Goal: Information Seeking & Learning: Learn about a topic

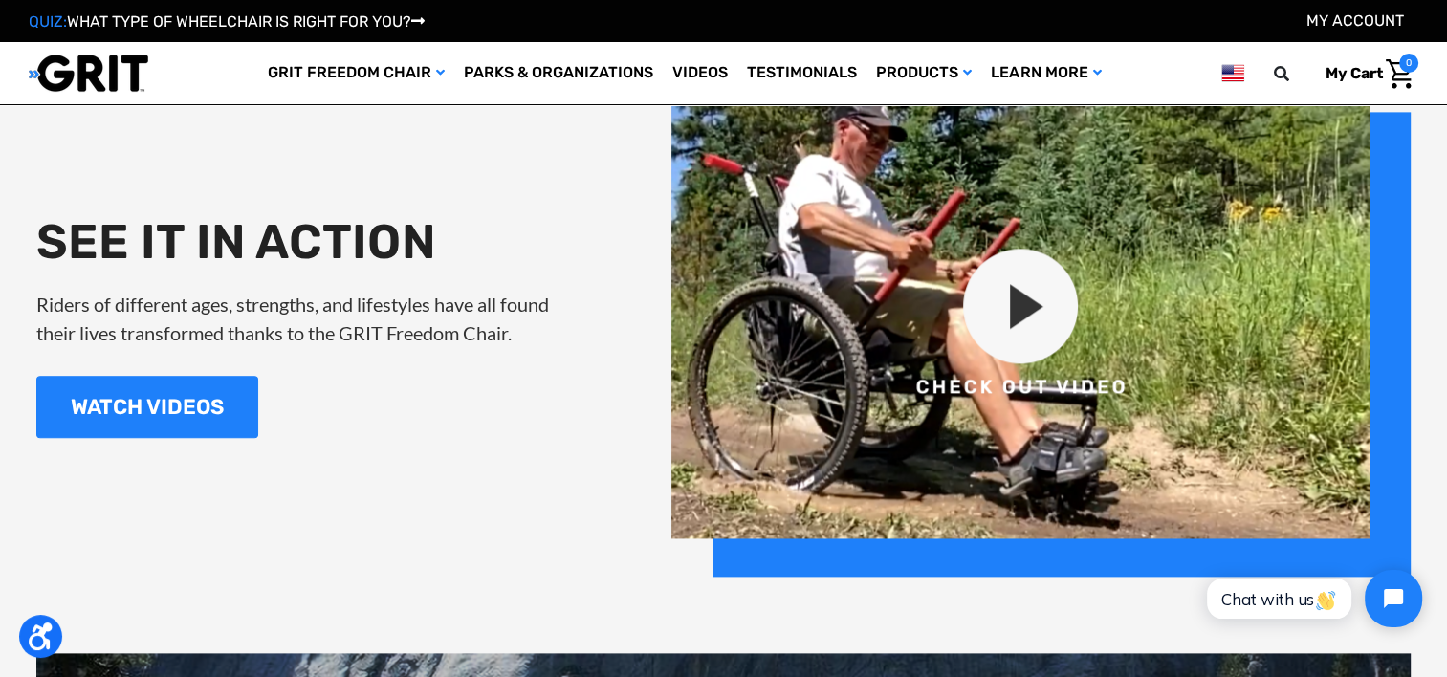
scroll to position [2187, 0]
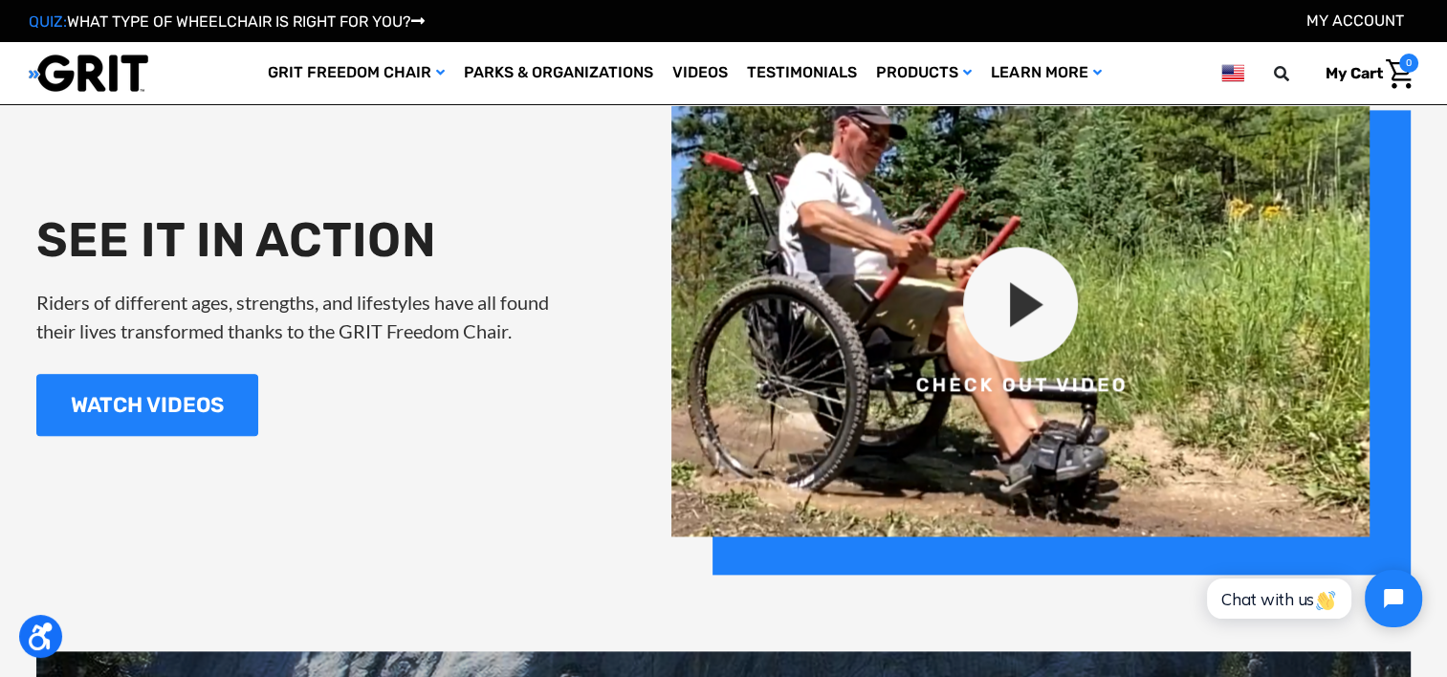
click at [1033, 283] on img at bounding box center [1041, 323] width 739 height 503
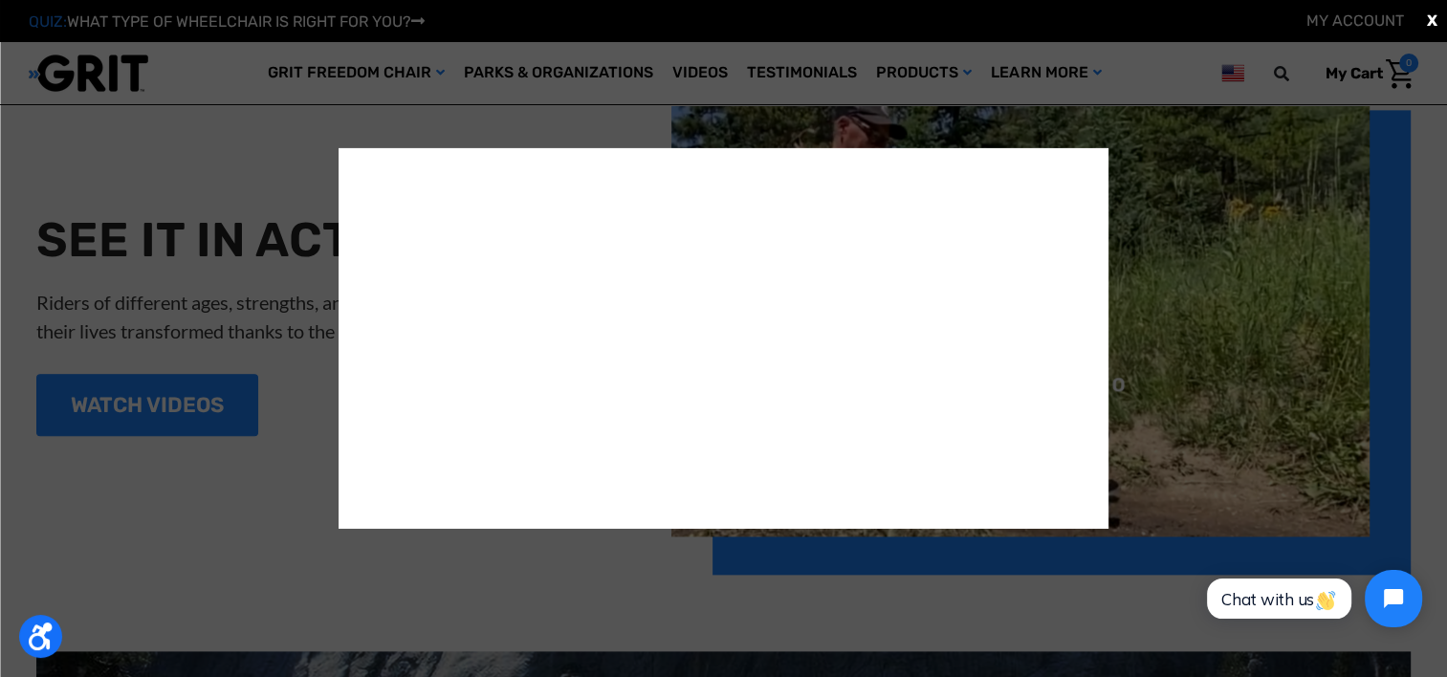
click at [169, 260] on div "X" at bounding box center [723, 338] width 1447 height 677
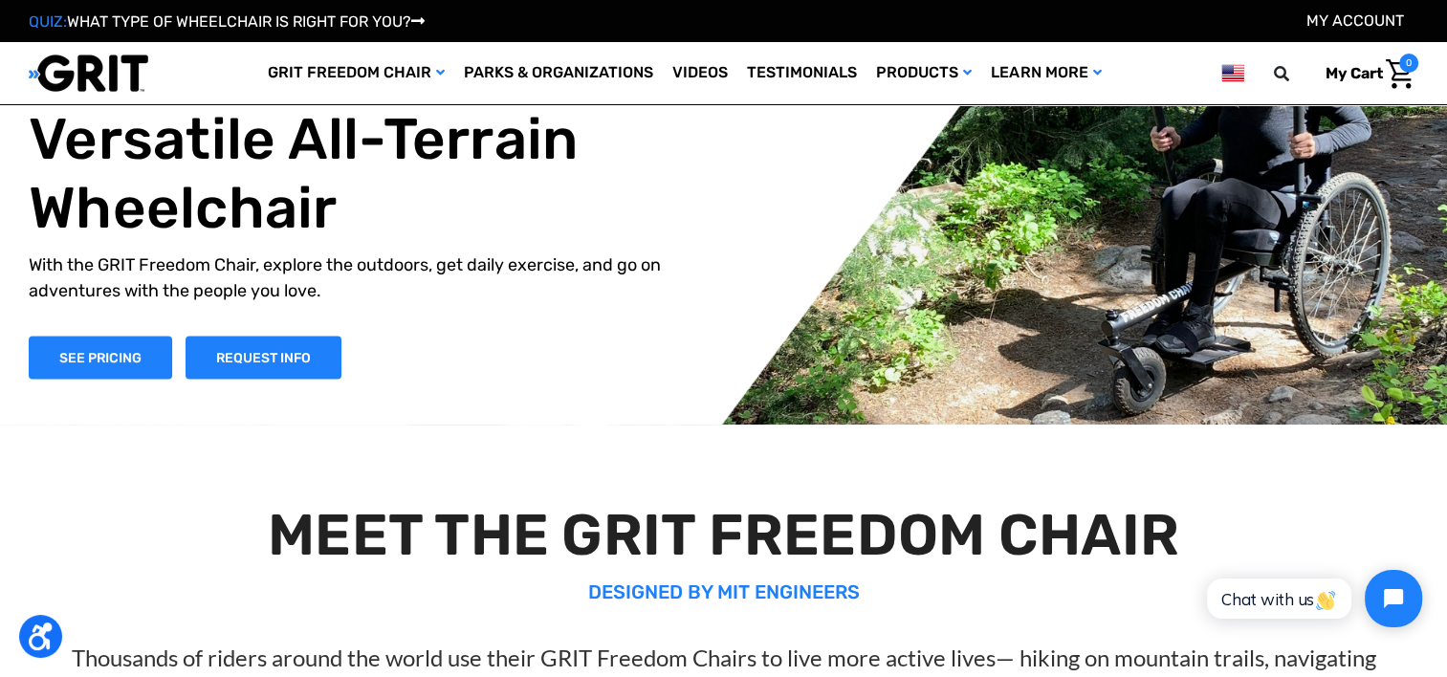
scroll to position [0, 0]
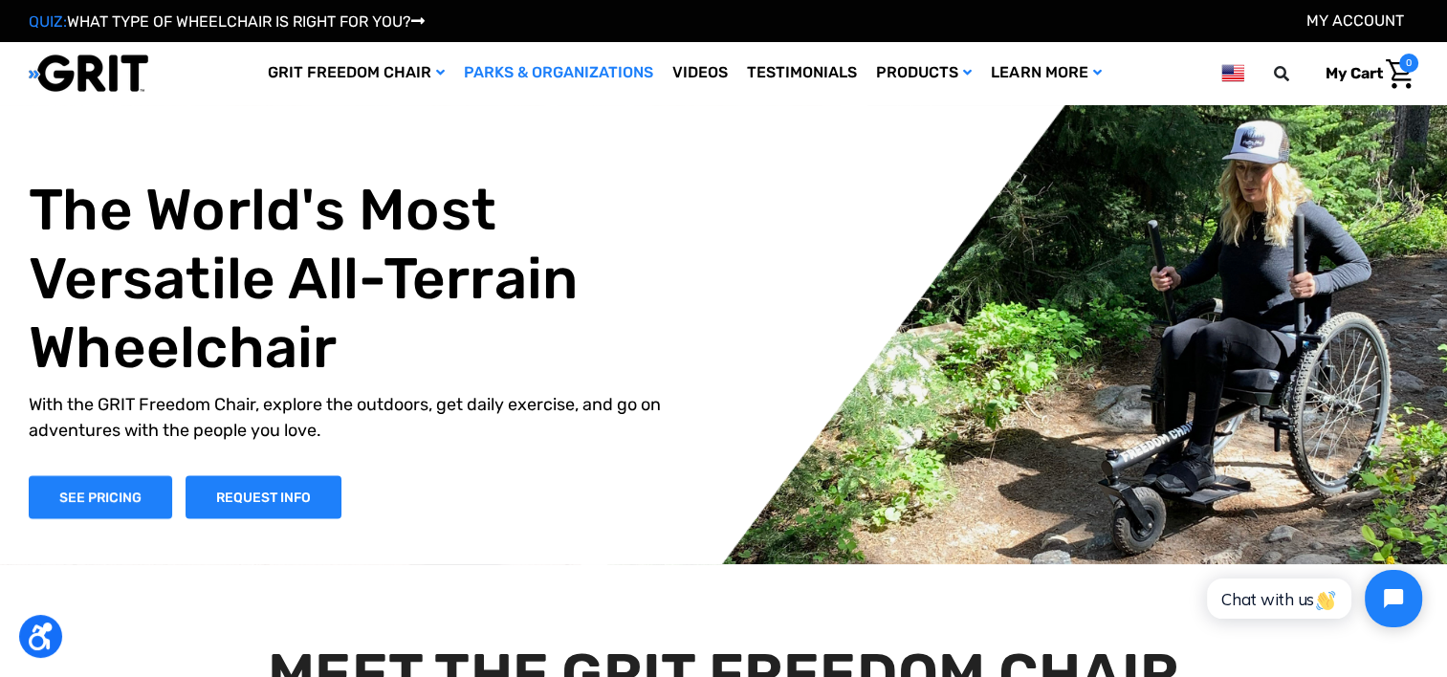
click at [585, 73] on link "Parks & Organizations" at bounding box center [558, 73] width 209 height 62
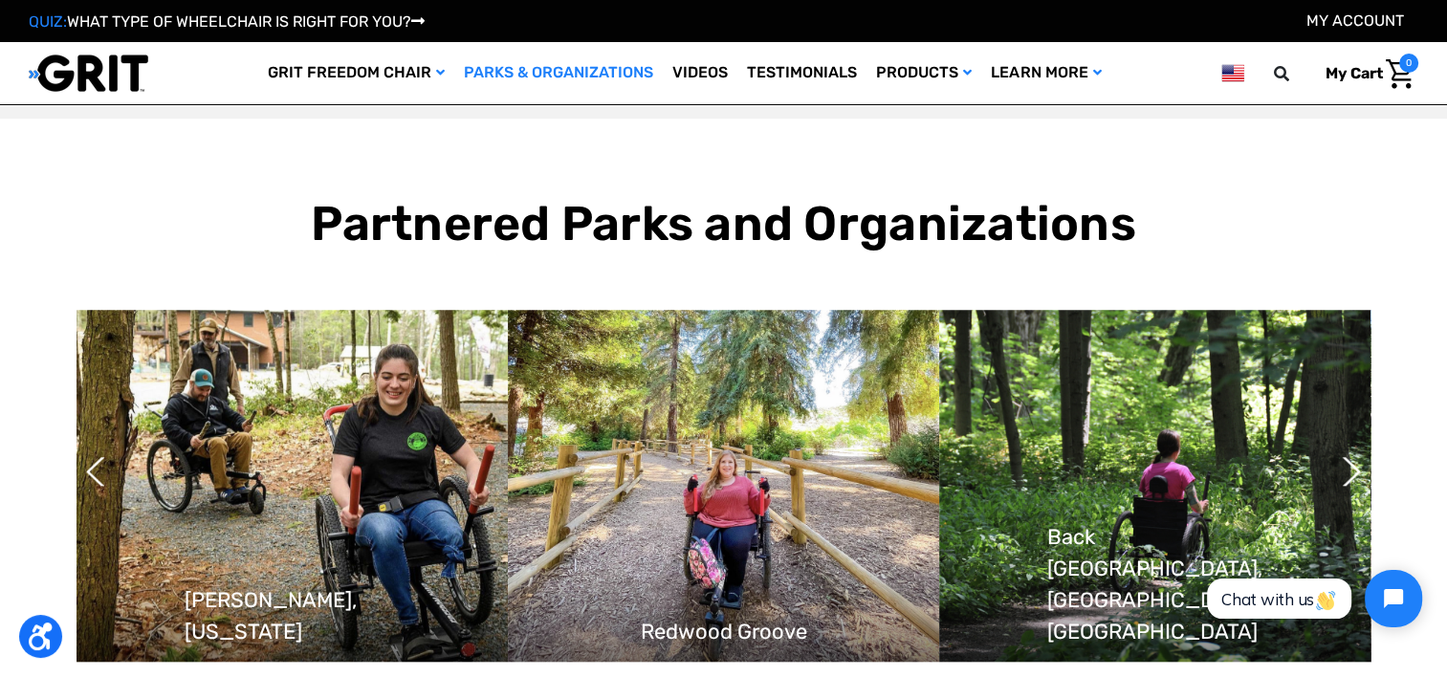
scroll to position [1519, 0]
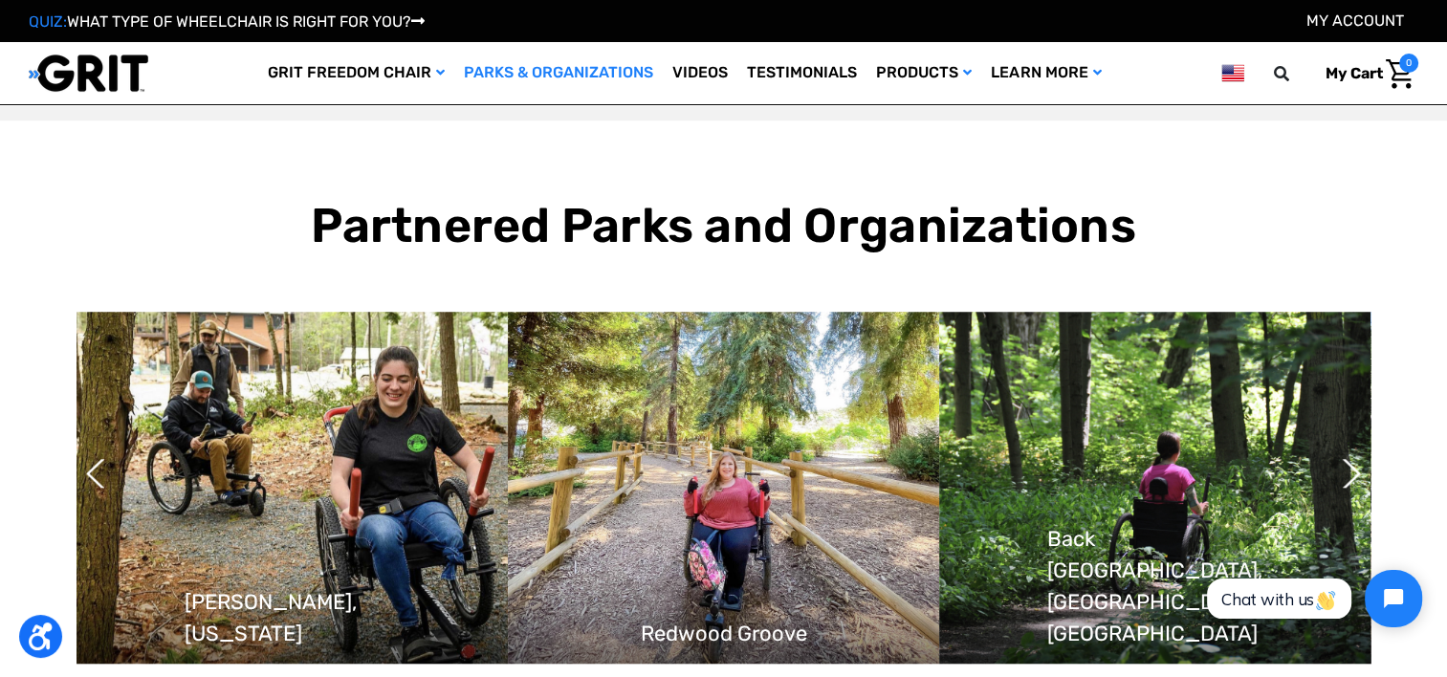
click at [1093, 564] on img at bounding box center [1154, 488] width 431 height 353
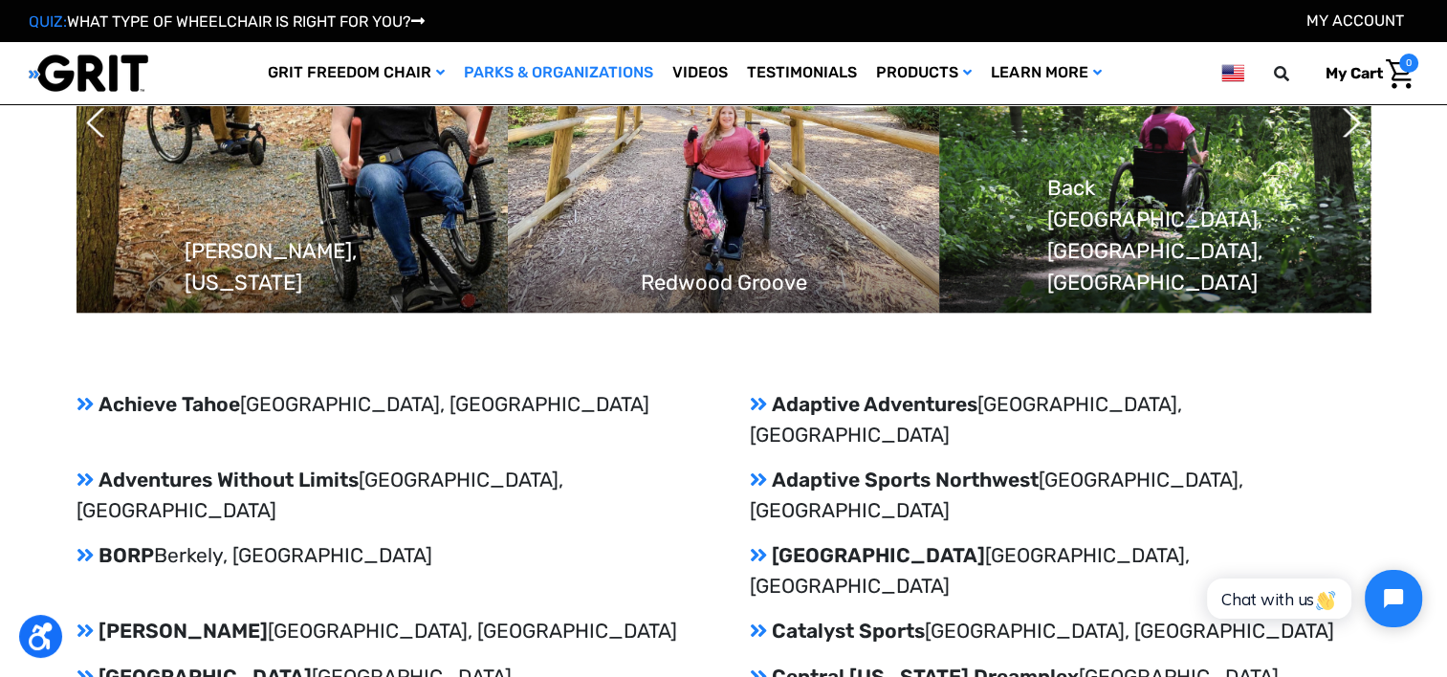
scroll to position [1869, 0]
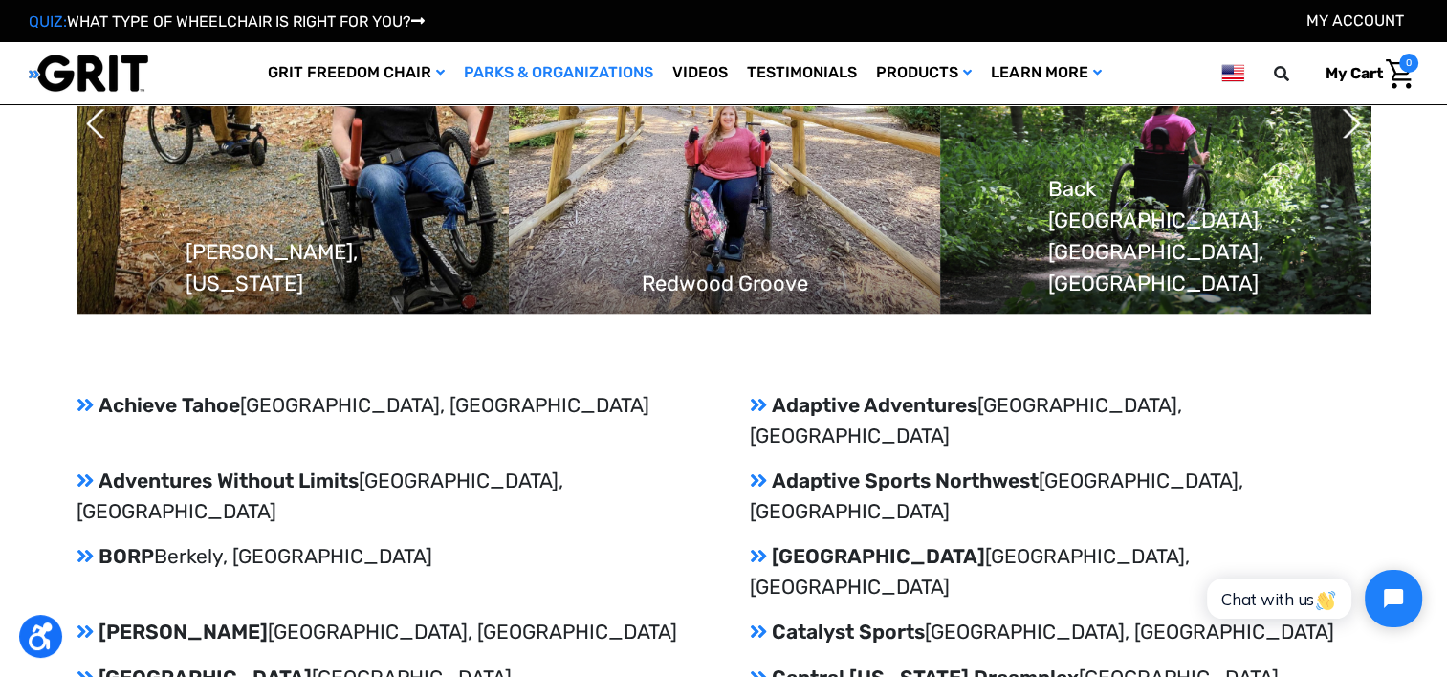
drag, startPoint x: 1091, startPoint y: 253, endPoint x: 1095, endPoint y: 229, distance: 25.2
click at [1095, 229] on img at bounding box center [1155, 138] width 431 height 353
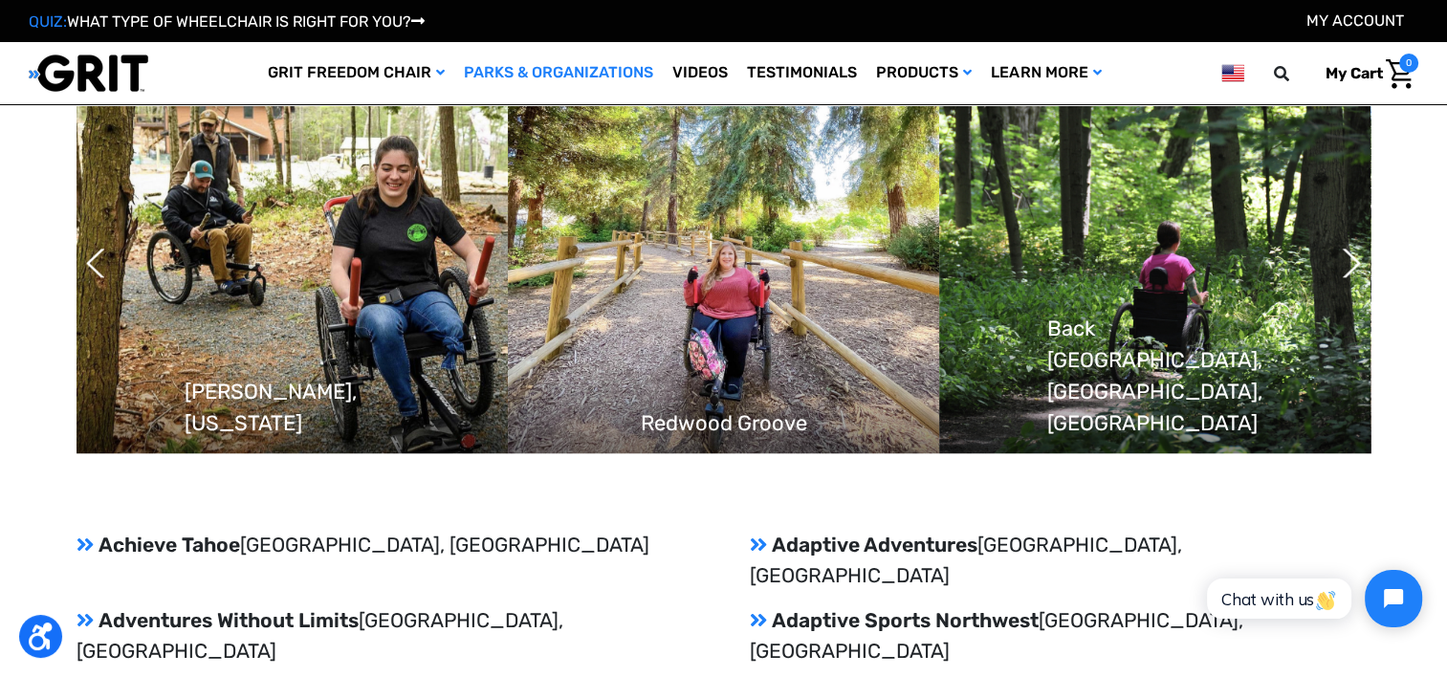
scroll to position [1731, 0]
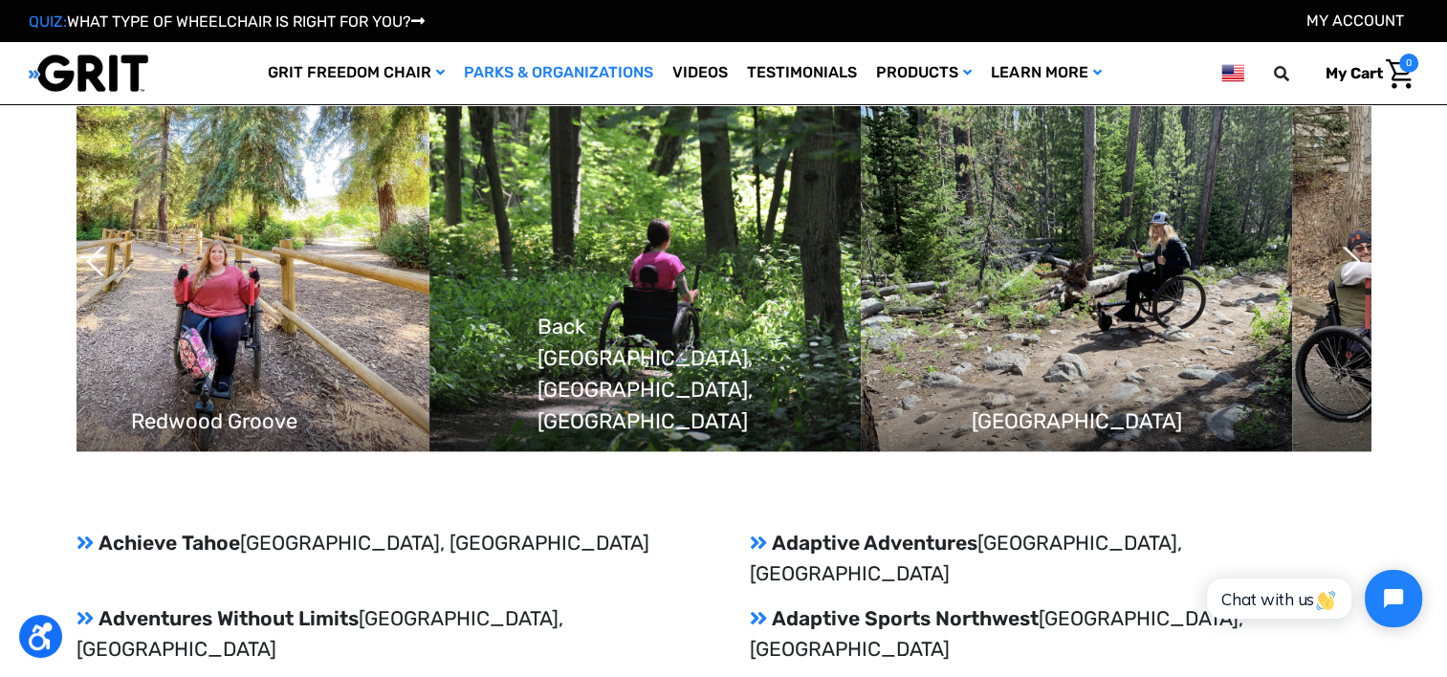
drag, startPoint x: 1095, startPoint y: 229, endPoint x: 585, endPoint y: 209, distance: 510.2
click at [585, 209] on img at bounding box center [644, 275] width 431 height 353
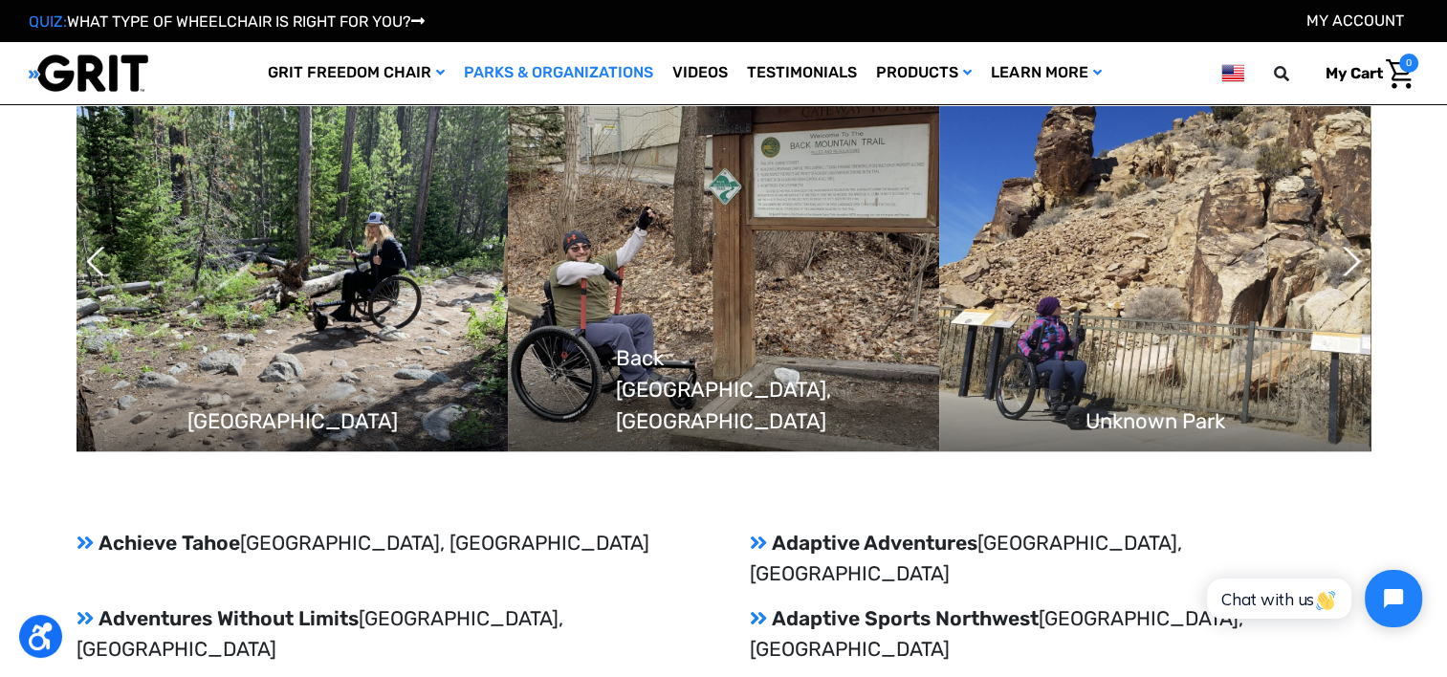
drag, startPoint x: 585, startPoint y: 209, endPoint x: 906, endPoint y: 201, distance: 320.6
click at [906, 201] on img at bounding box center [723, 275] width 431 height 353
click at [102, 254] on button "Previous" at bounding box center [95, 261] width 19 height 48
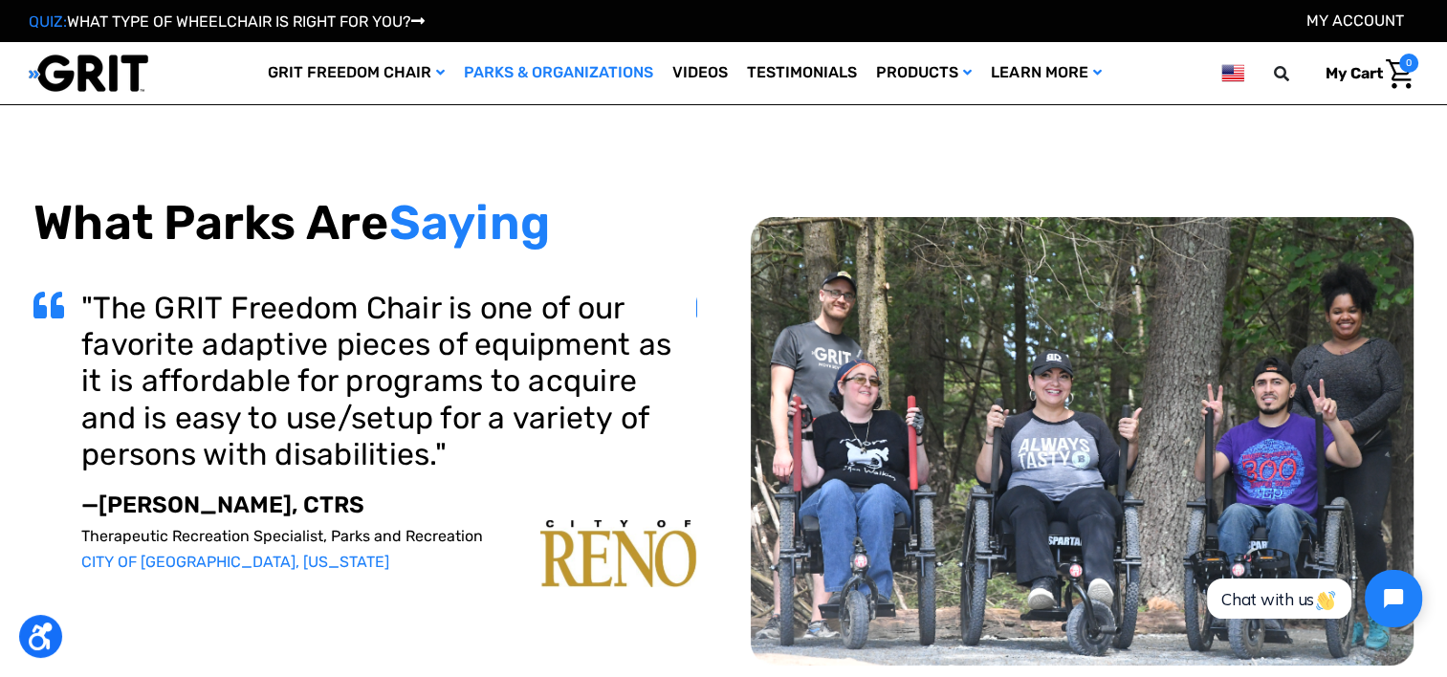
scroll to position [0, 0]
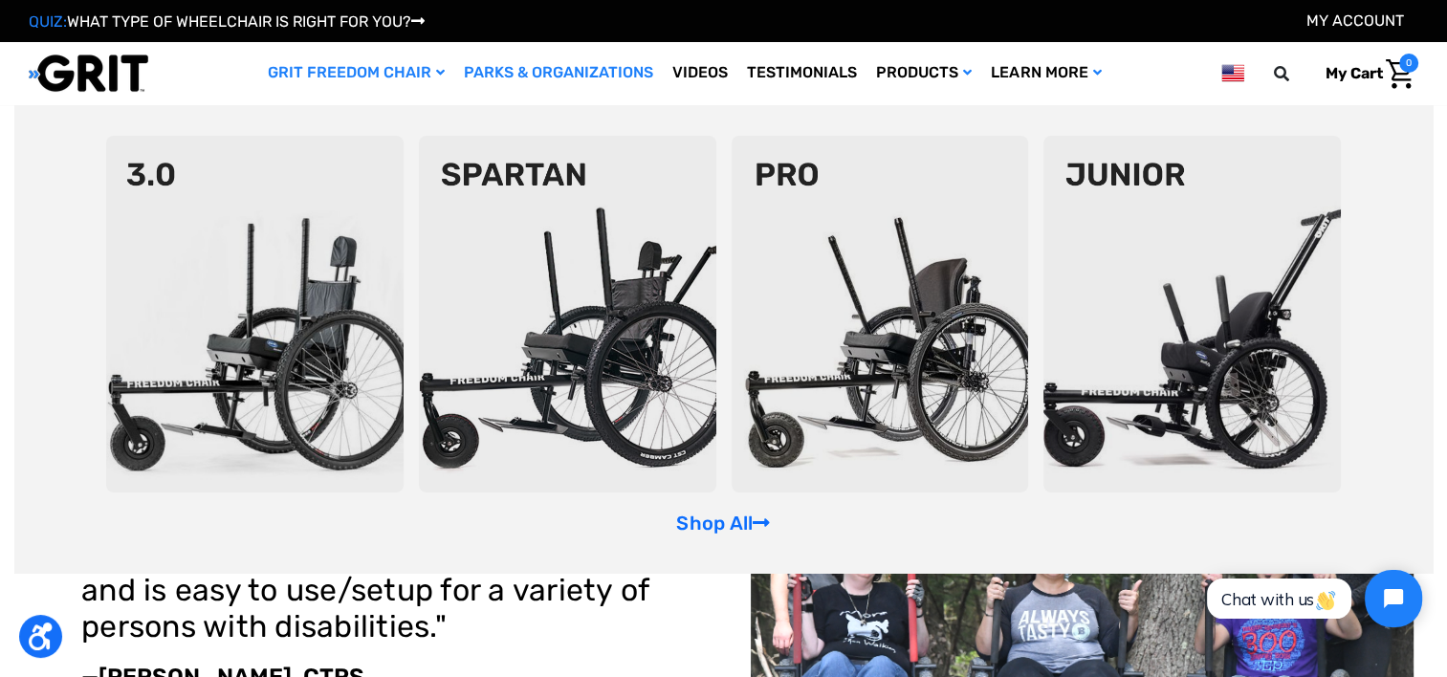
click at [559, 275] on img at bounding box center [567, 314] width 297 height 357
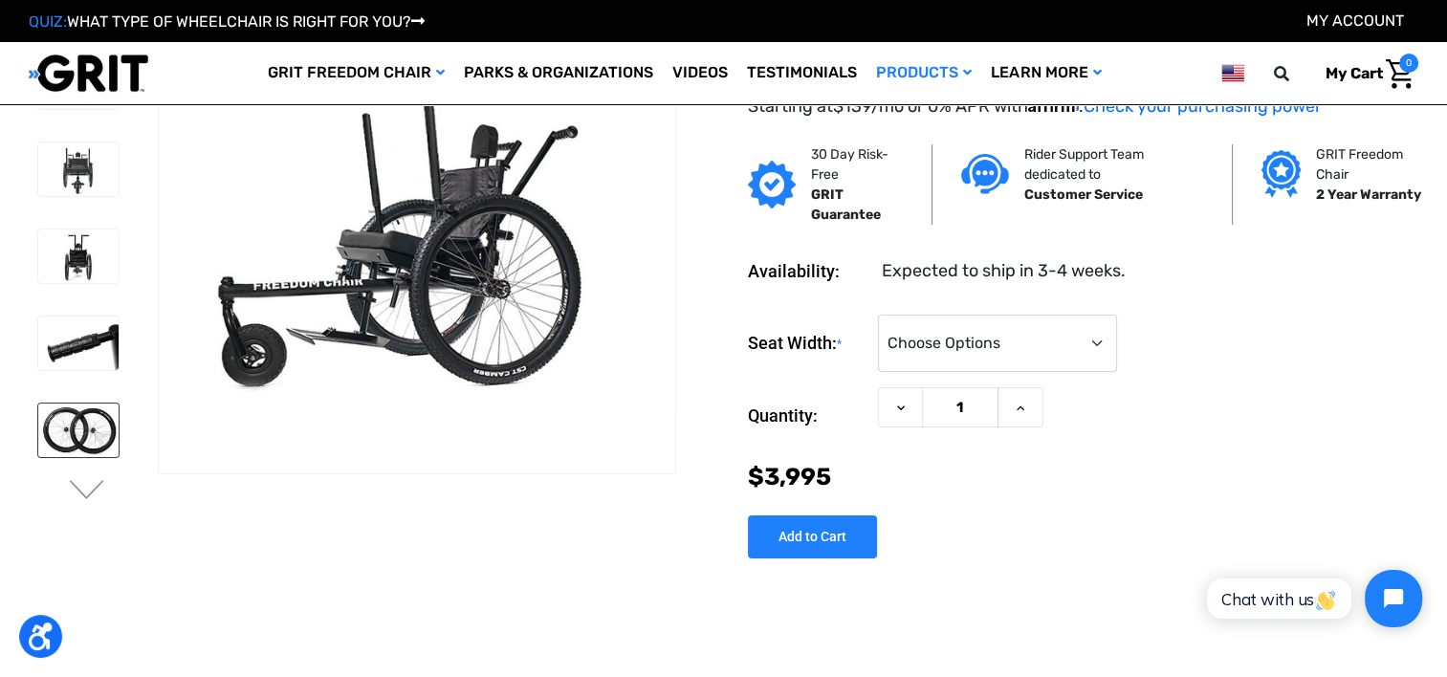
click at [99, 431] on img at bounding box center [78, 431] width 80 height 54
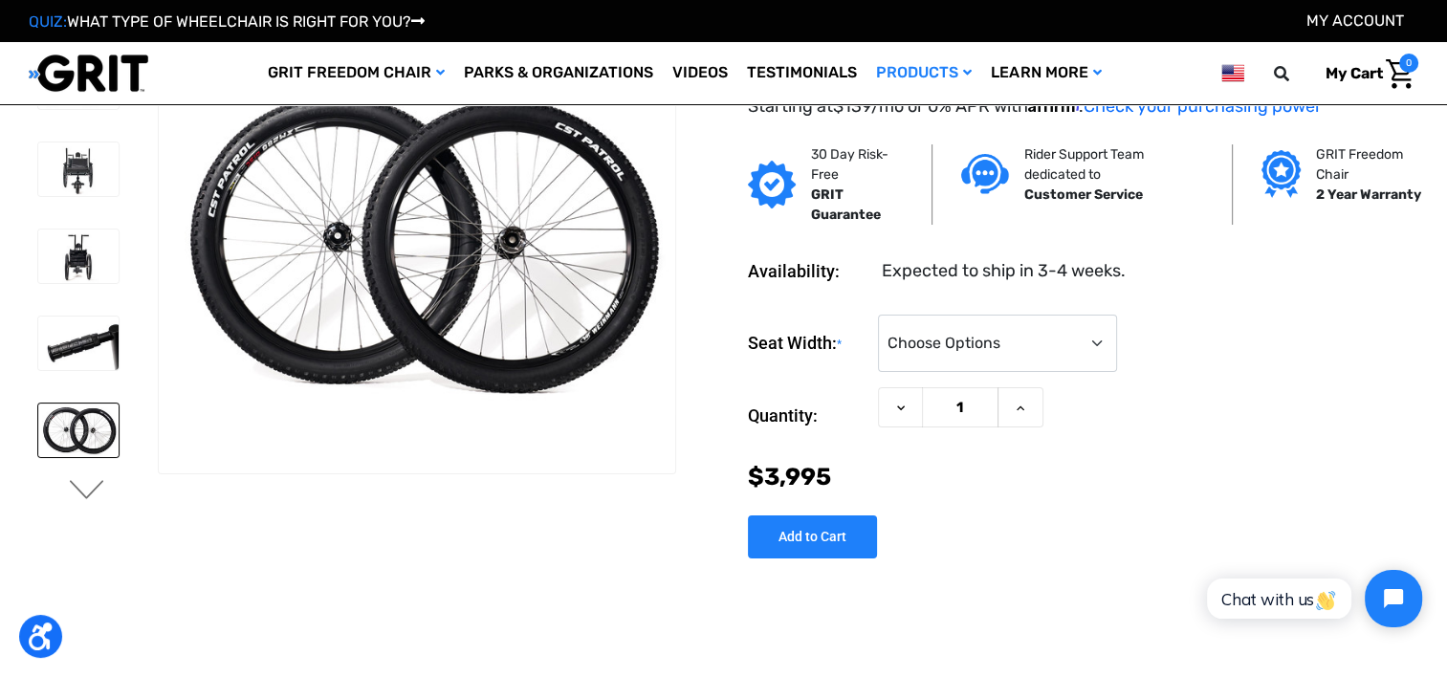
click at [88, 485] on button "Next" at bounding box center [87, 491] width 40 height 23
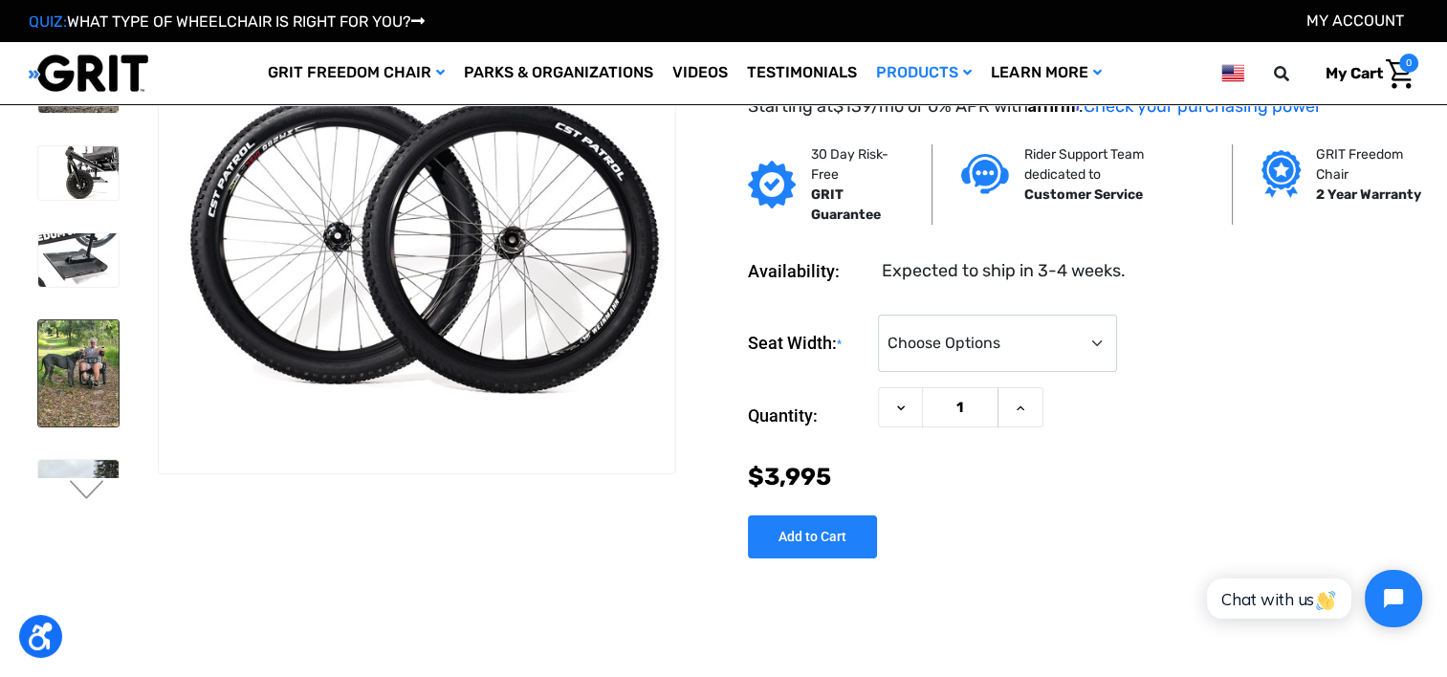
click at [99, 387] on img at bounding box center [78, 373] width 80 height 106
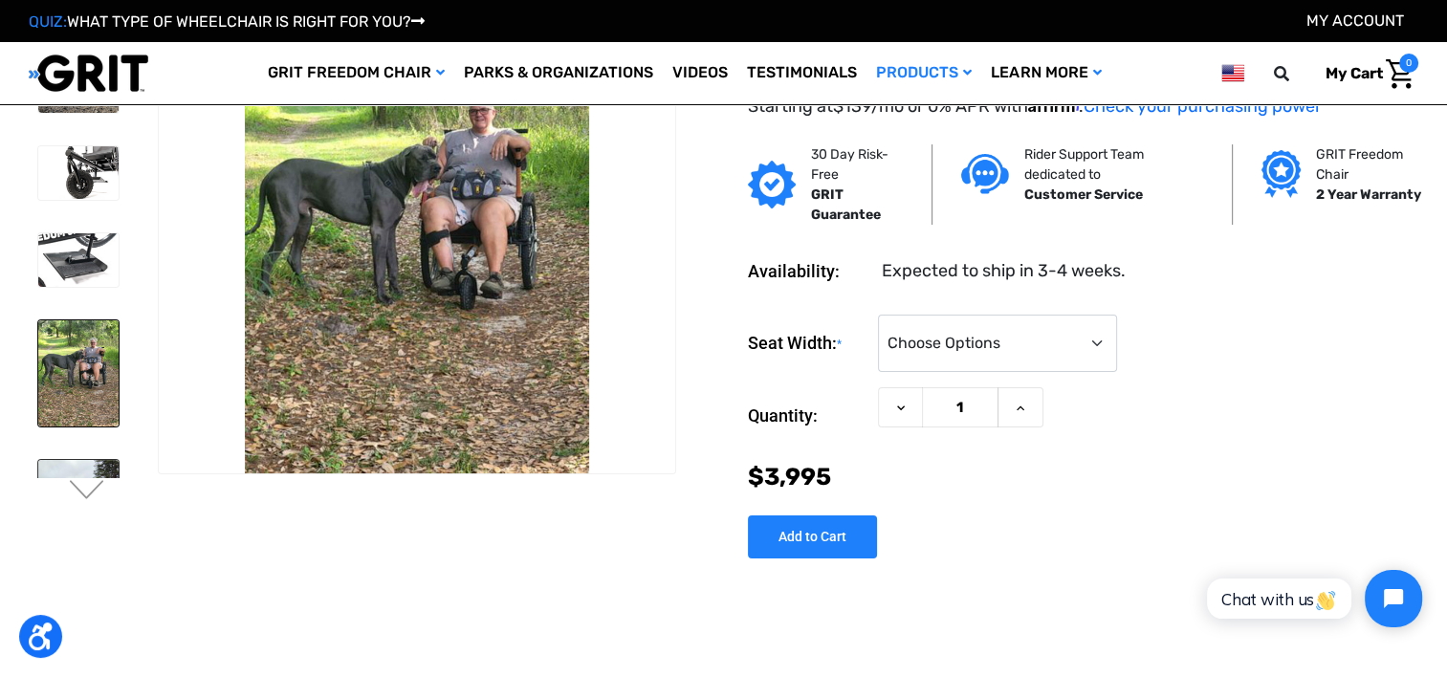
click at [75, 460] on img at bounding box center [78, 509] width 80 height 99
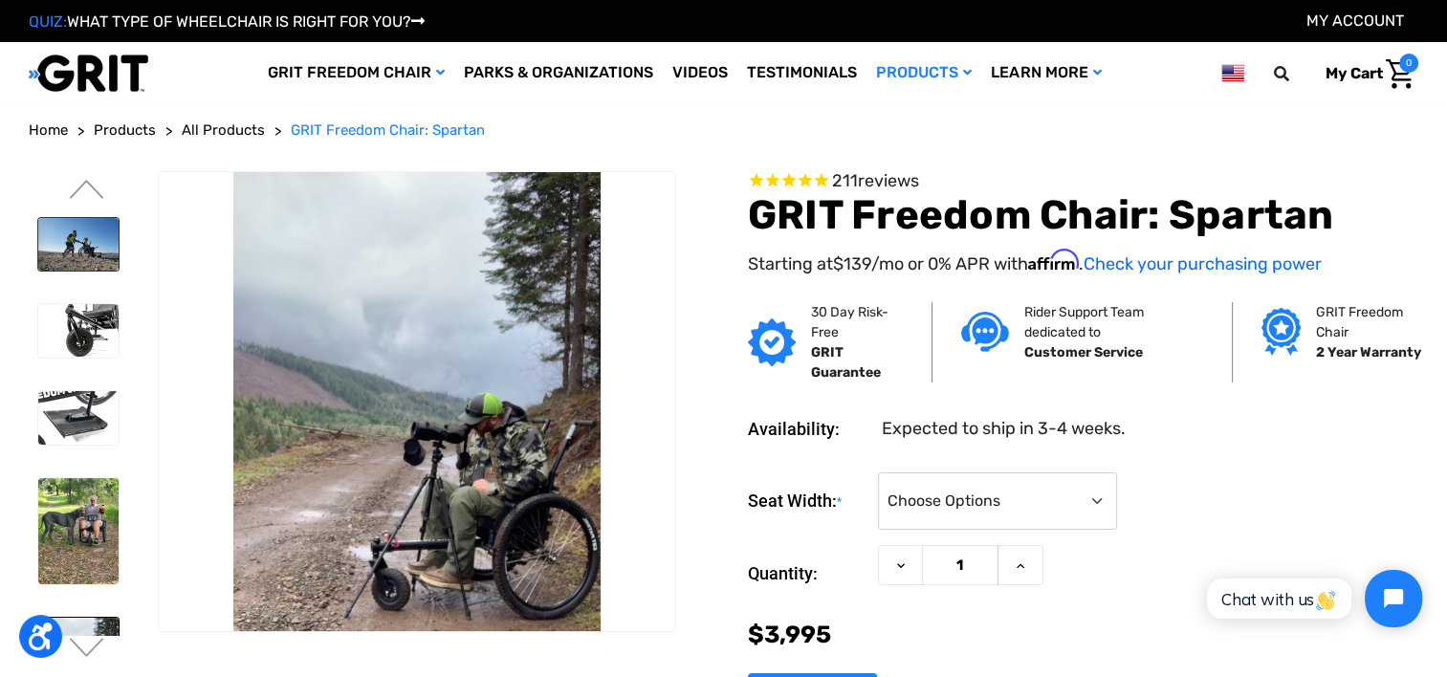
click at [81, 251] on img at bounding box center [78, 245] width 80 height 54
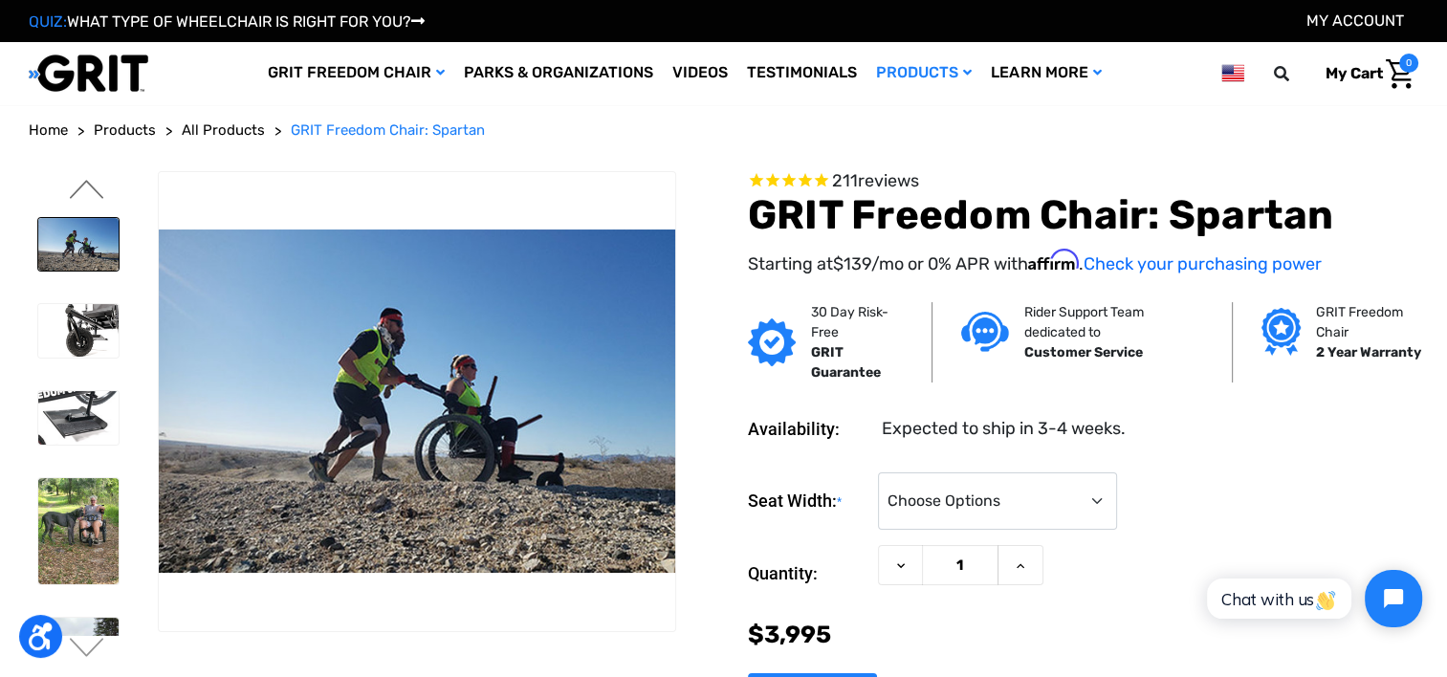
click at [84, 191] on button "Previous" at bounding box center [87, 191] width 40 height 23
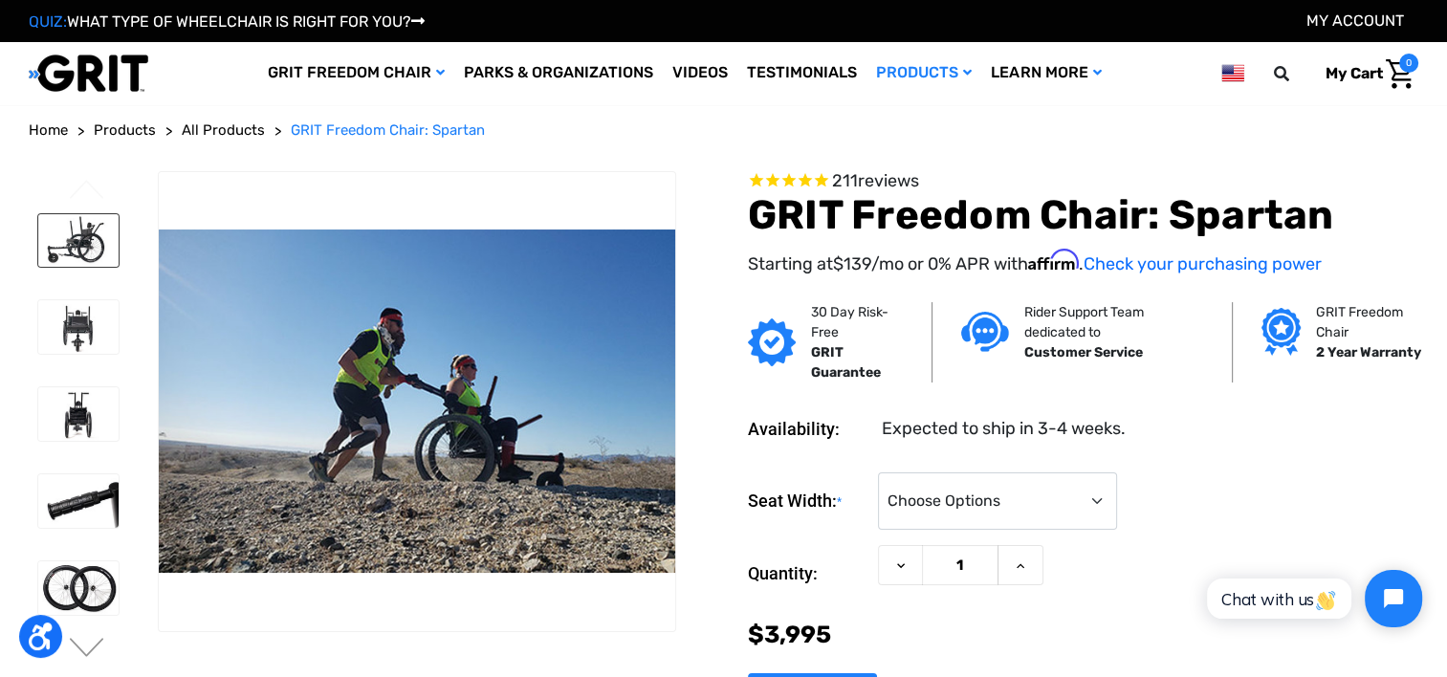
click at [77, 235] on img at bounding box center [78, 241] width 80 height 54
